Goal: Find specific page/section: Find specific page/section

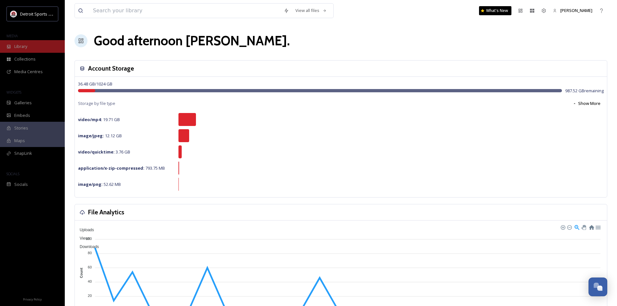
click at [25, 47] on span "Library" at bounding box center [20, 46] width 13 height 6
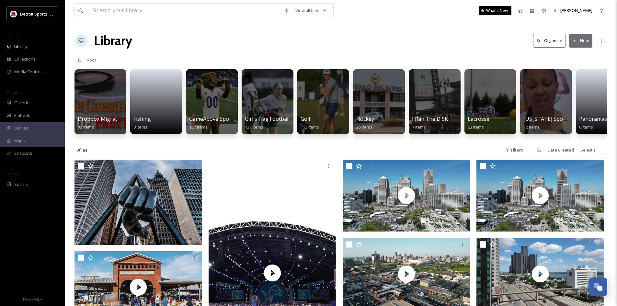
scroll to position [0, 473]
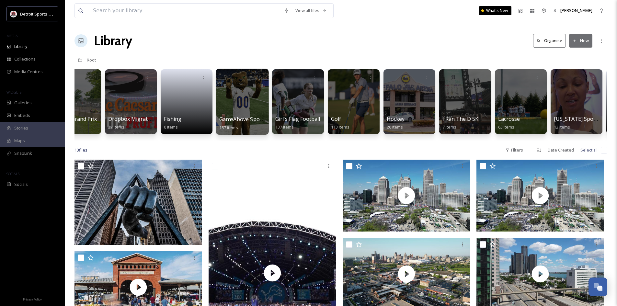
click at [246, 118] on span "GameAbove Sports Bowl" at bounding box center [249, 119] width 61 height 7
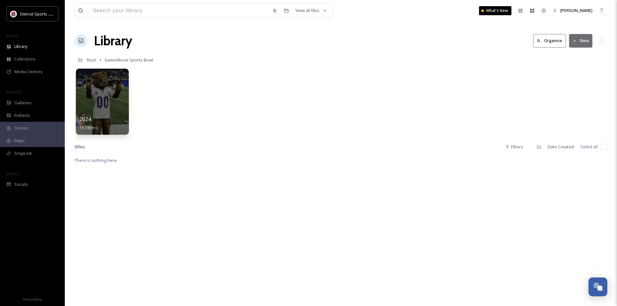
click at [85, 108] on div at bounding box center [102, 102] width 53 height 66
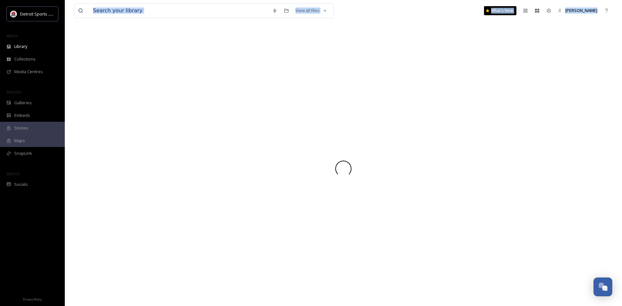
click at [85, 108] on div at bounding box center [344, 168] width 538 height 275
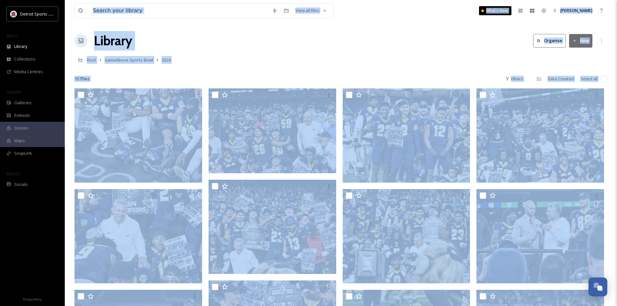
click at [280, 55] on div "Root GameAbove Sports Bowl 2024" at bounding box center [341, 60] width 533 height 12
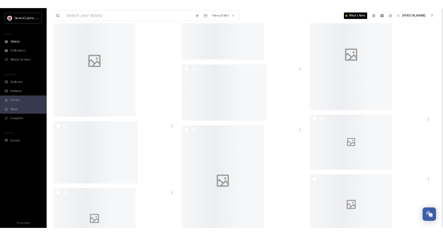
scroll to position [113, 0]
